Goal: Task Accomplishment & Management: Manage account settings

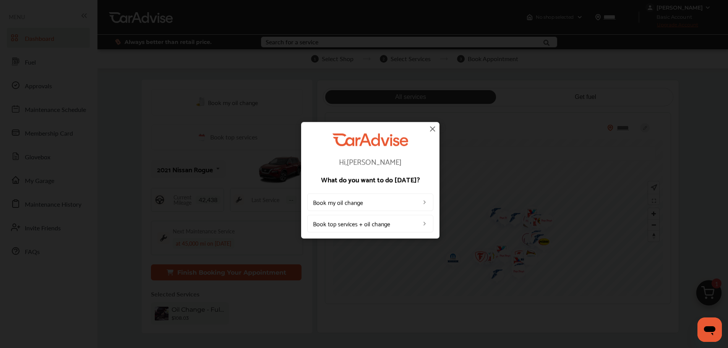
click at [432, 129] on img at bounding box center [432, 128] width 9 height 9
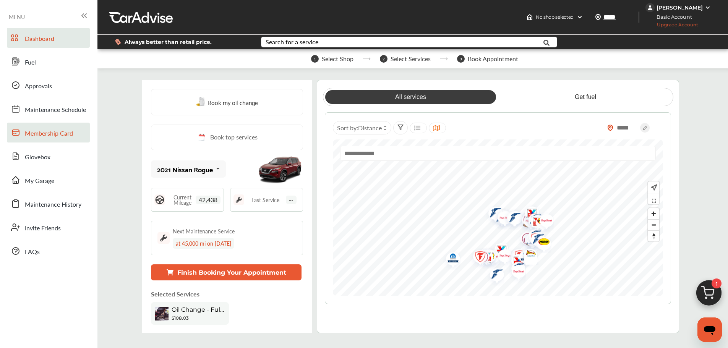
click at [62, 136] on span "Membership Card" at bounding box center [49, 134] width 48 height 10
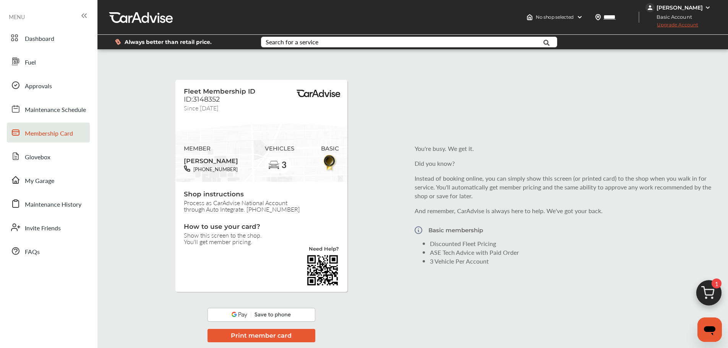
click at [703, 7] on div "[PERSON_NAME]" at bounding box center [679, 7] width 67 height 9
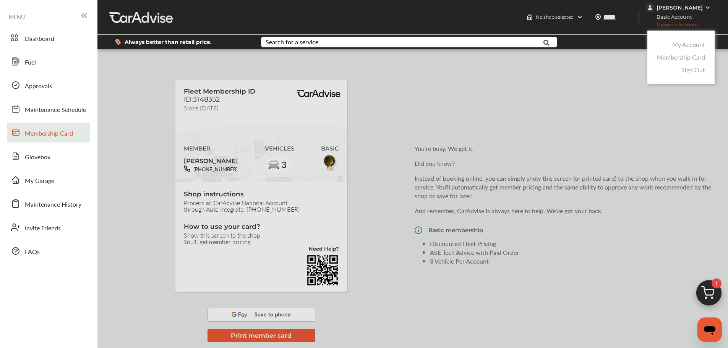
click at [689, 46] on link "My Account" at bounding box center [689, 44] width 33 height 9
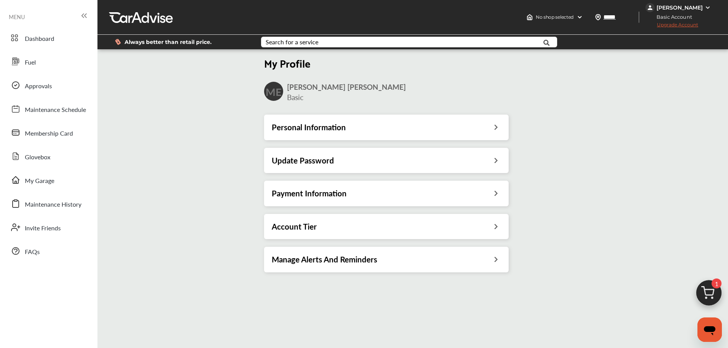
click at [339, 192] on h3 "Payment Information" at bounding box center [309, 193] width 75 height 10
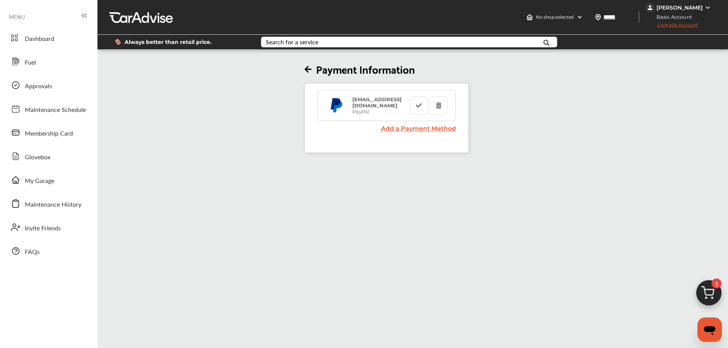
click at [309, 67] on icon at bounding box center [308, 70] width 7 height 8
